Goal: Find specific page/section: Find specific page/section

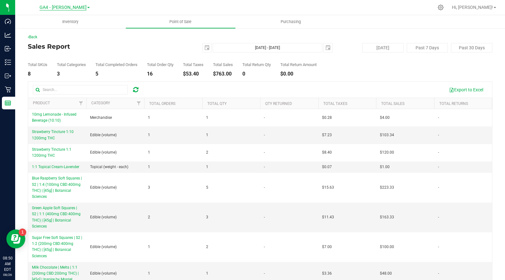
click at [62, 9] on span "GA4 - [PERSON_NAME]" at bounding box center [63, 8] width 47 height 6
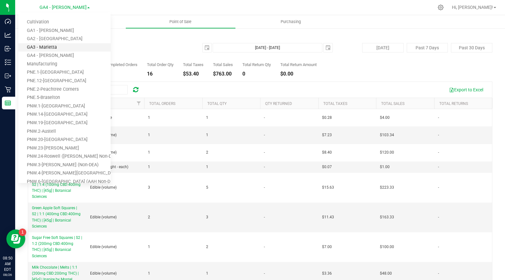
click at [52, 45] on link "GA3 - Marietta" at bounding box center [64, 47] width 92 height 9
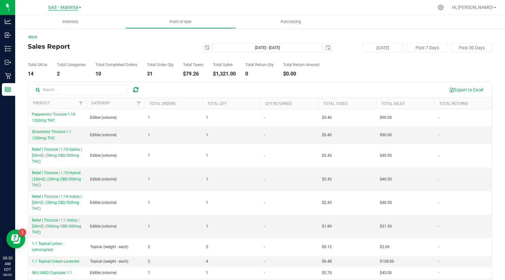
click at [71, 9] on span "GA3 - Marietta" at bounding box center [63, 8] width 30 height 6
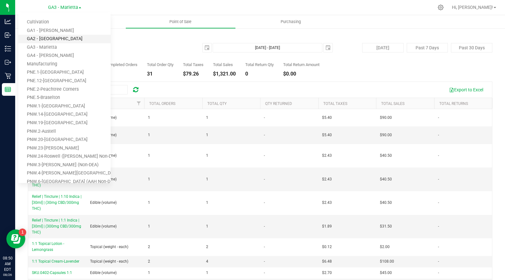
click at [53, 35] on link "GA2 - [GEOGRAPHIC_DATA]" at bounding box center [64, 39] width 92 height 9
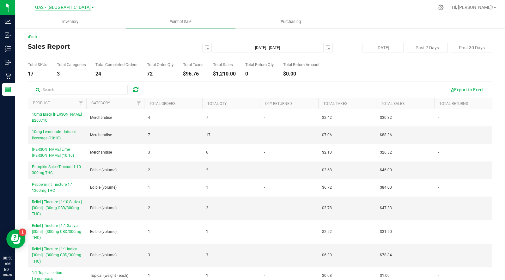
click at [64, 7] on span "GA2 - [GEOGRAPHIC_DATA]" at bounding box center [63, 8] width 56 height 6
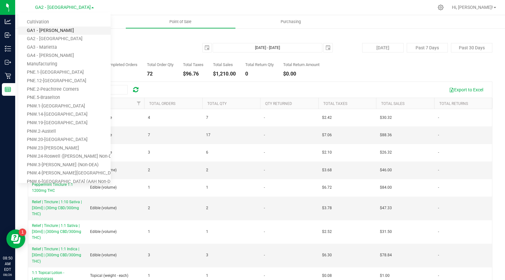
click at [49, 30] on link "GA1 - [PERSON_NAME]" at bounding box center [64, 31] width 92 height 9
